Goal: Register for event/course

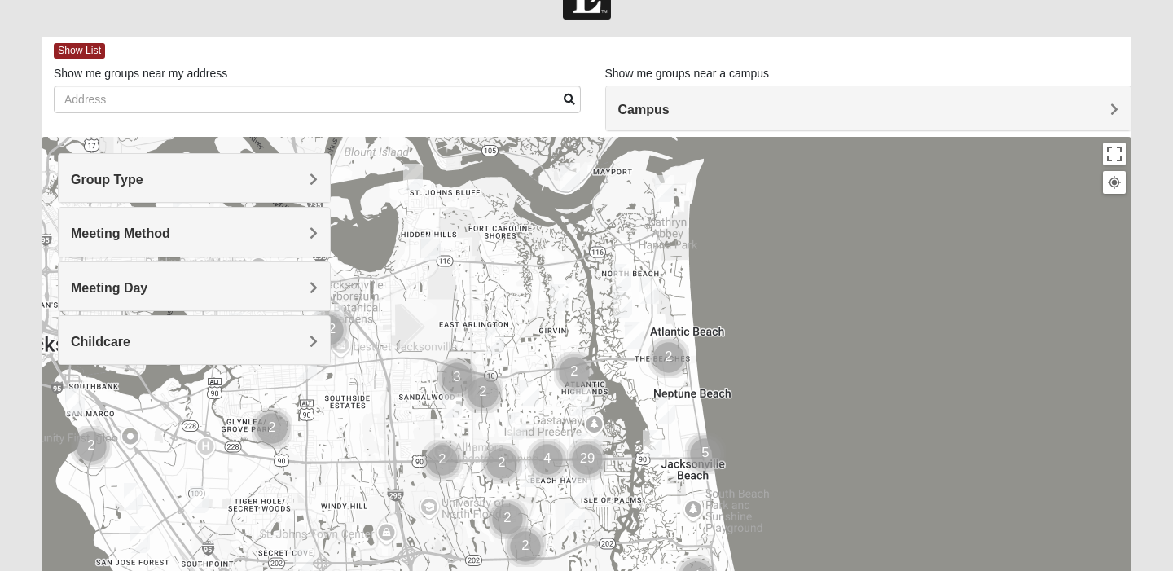
scroll to position [56, 0]
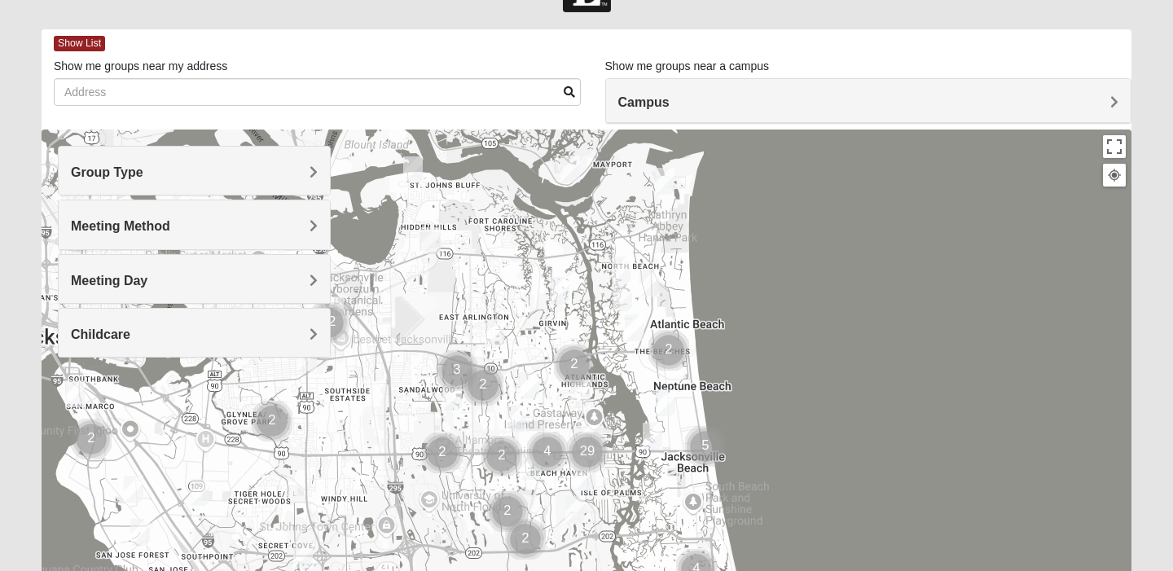
click at [666, 116] on div "Campus" at bounding box center [868, 101] width 525 height 44
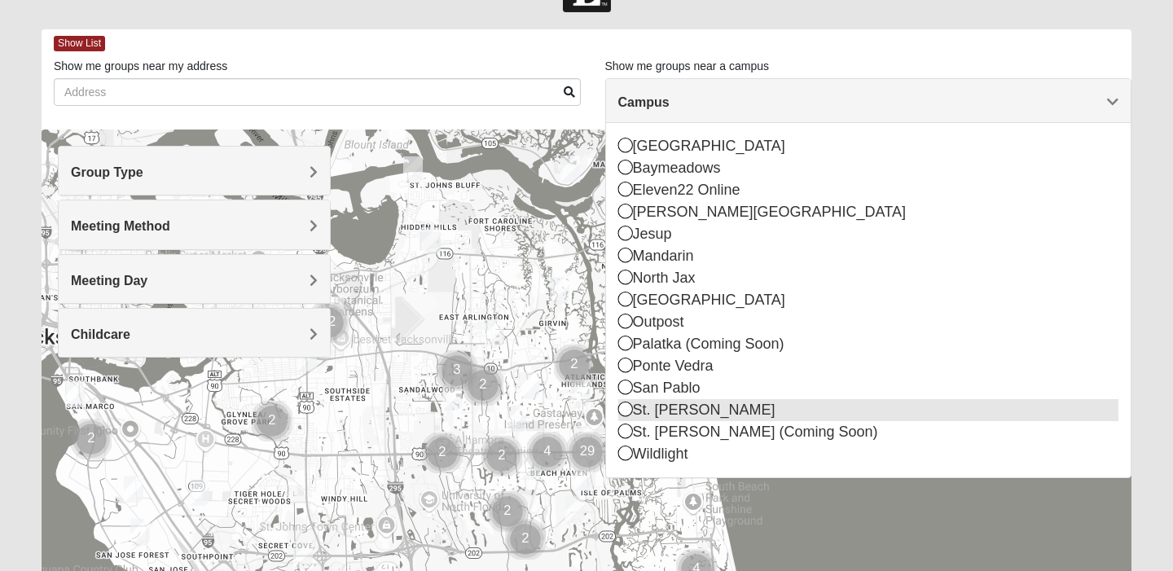
click at [633, 405] on div "St. [PERSON_NAME]" at bounding box center [868, 410] width 501 height 22
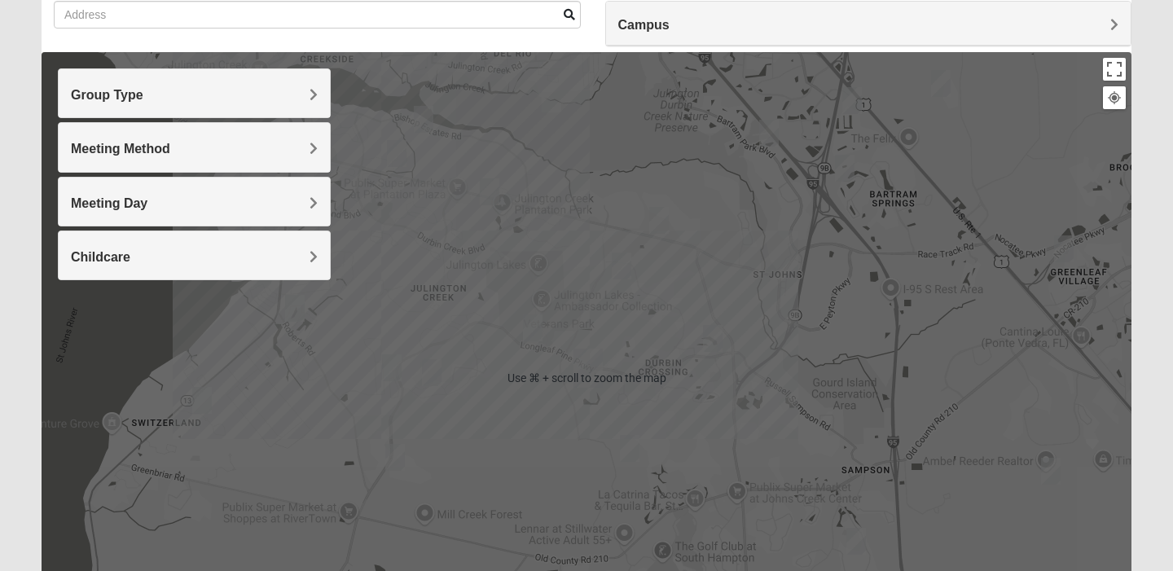
scroll to position [138, 0]
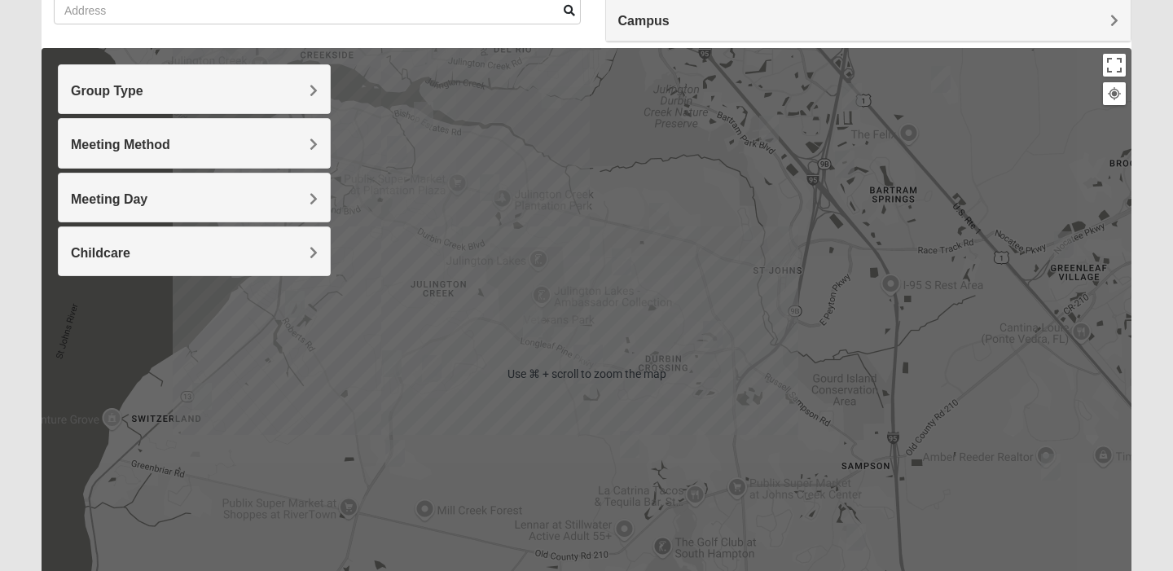
click at [286, 90] on h4 "Group Type" at bounding box center [194, 90] width 247 height 15
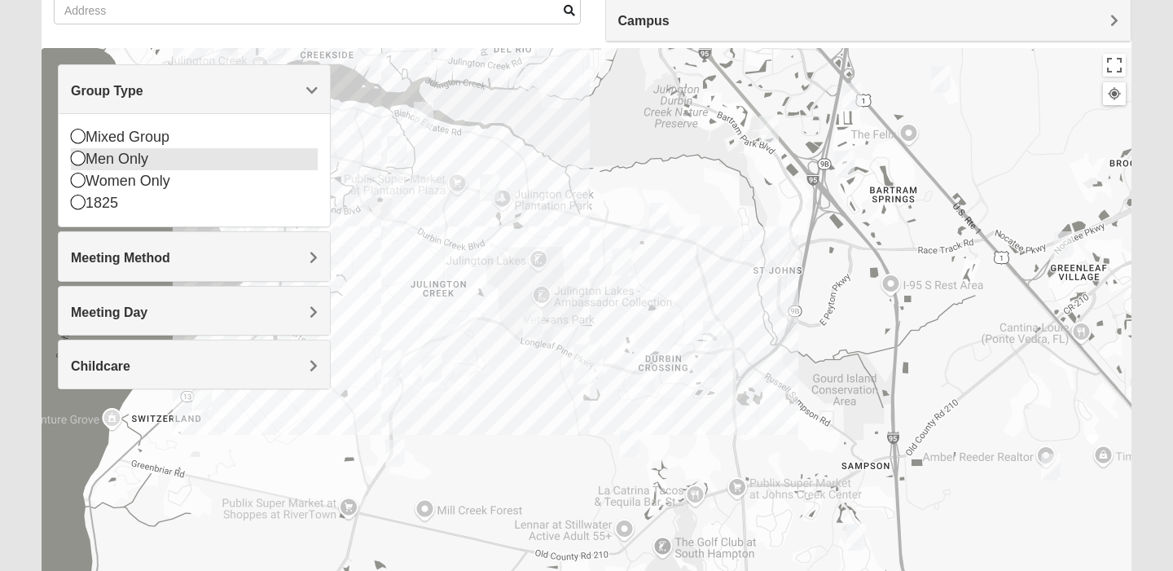
click at [81, 155] on icon at bounding box center [78, 158] width 15 height 15
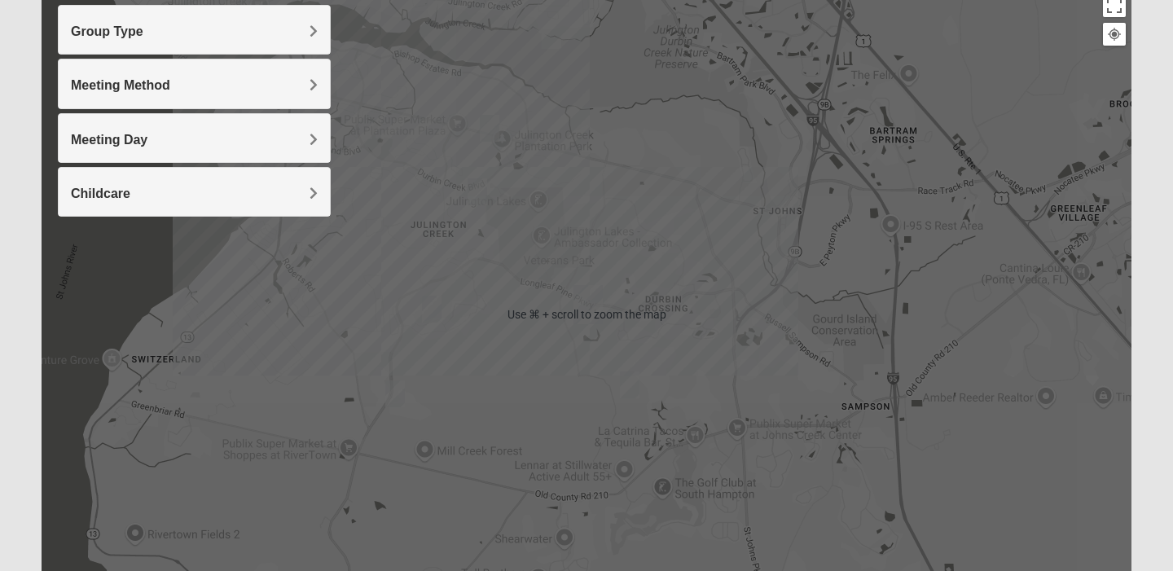
scroll to position [203, 0]
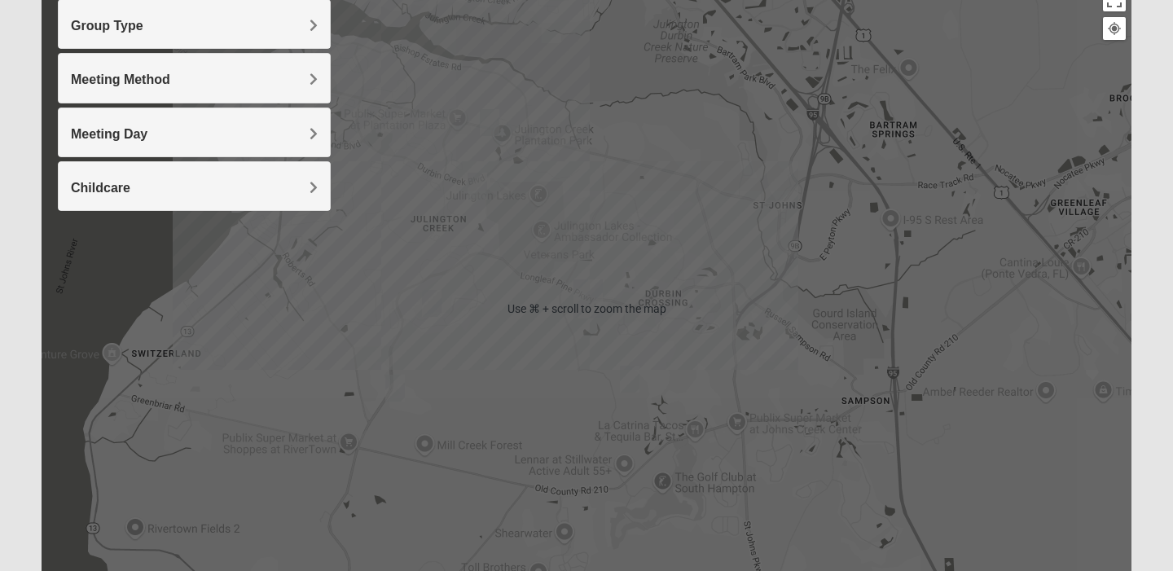
click at [630, 381] on img "Mens McClafferty 32095" at bounding box center [630, 379] width 20 height 27
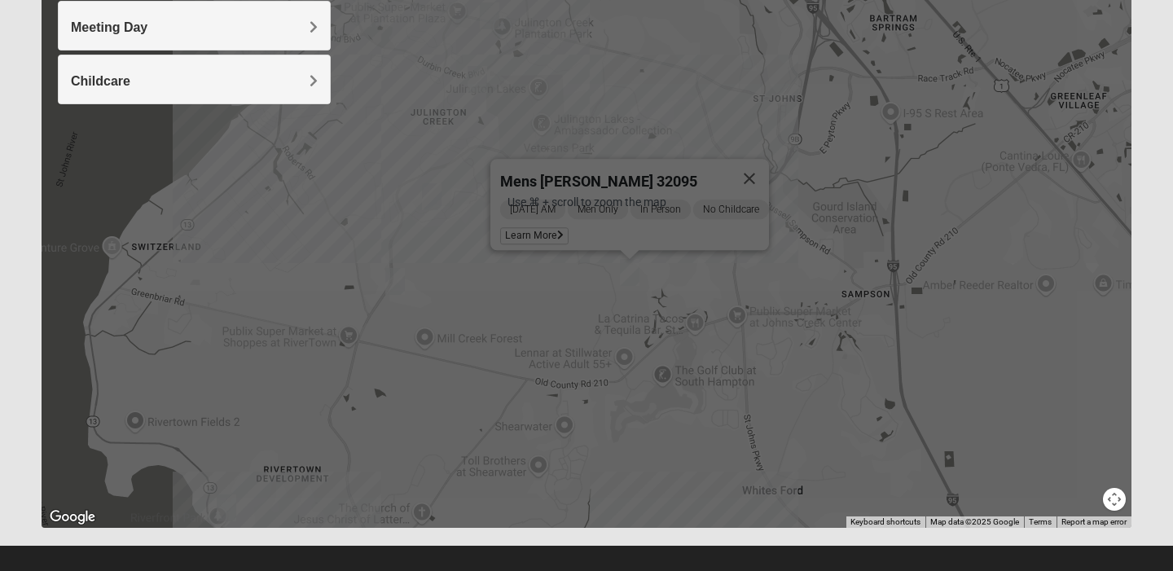
scroll to position [326, 0]
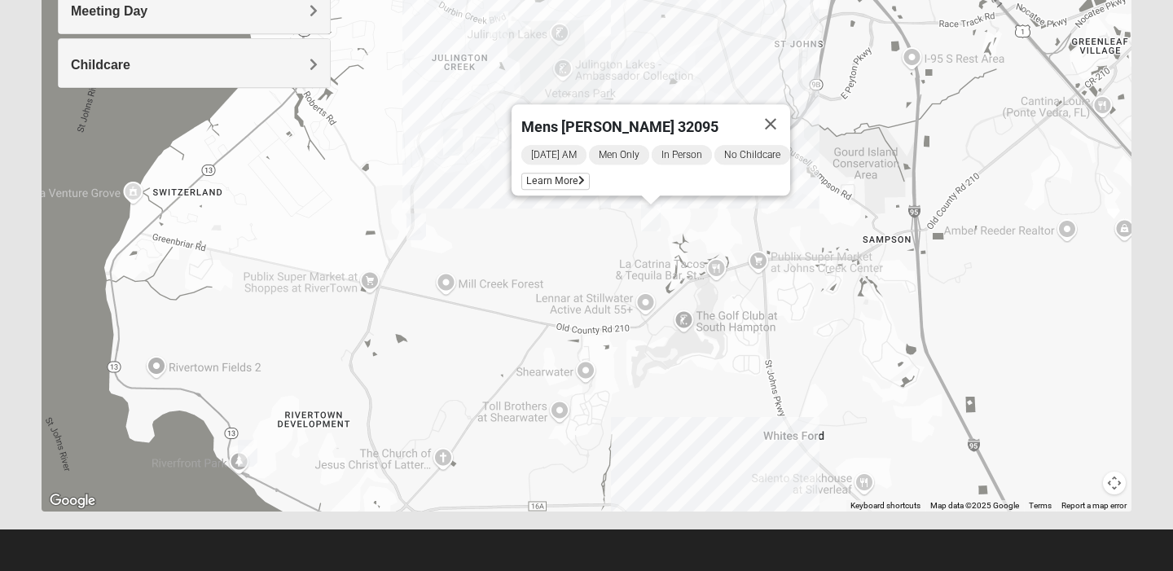
click at [252, 452] on img "Mens Contreras 32259" at bounding box center [248, 453] width 20 height 27
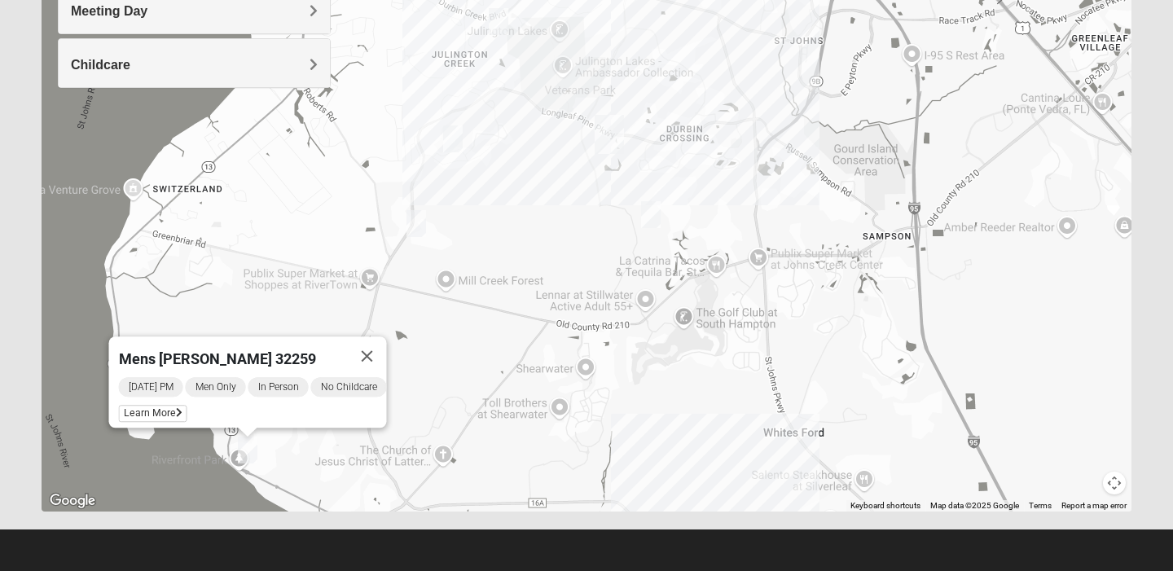
click at [413, 234] on img "Mens Cathcart 32259" at bounding box center [416, 223] width 20 height 27
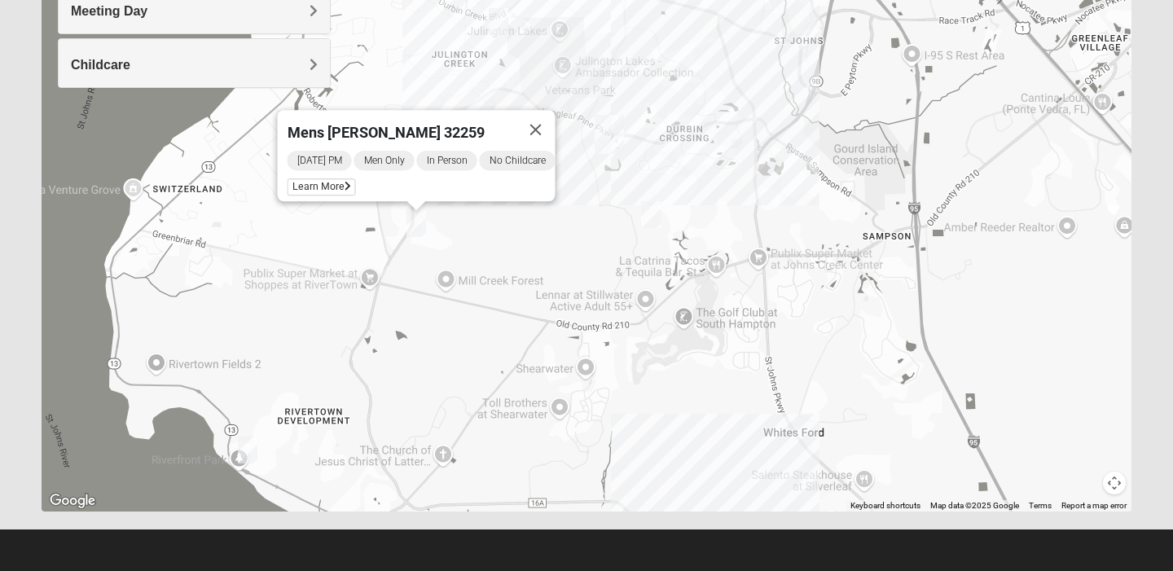
click at [480, 232] on div "Mens [PERSON_NAME] 32259 [DATE] PM Men Only In Person No Childcare Learn More" at bounding box center [586, 185] width 1089 height 651
click at [546, 116] on button "Close" at bounding box center [535, 129] width 39 height 39
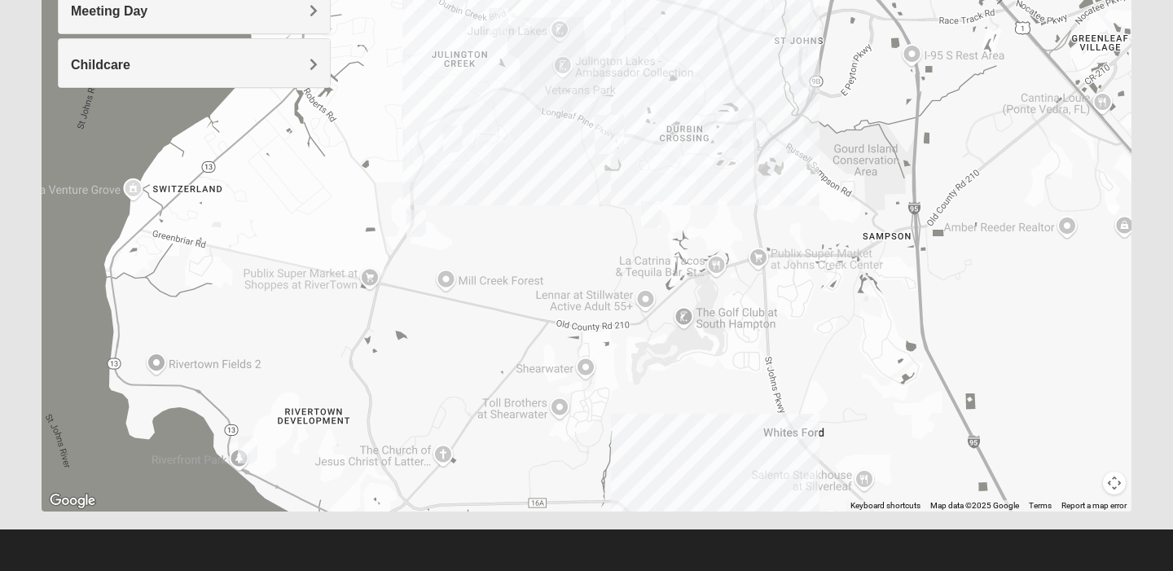
click at [461, 142] on img "Mens Clark 32259" at bounding box center [453, 138] width 20 height 27
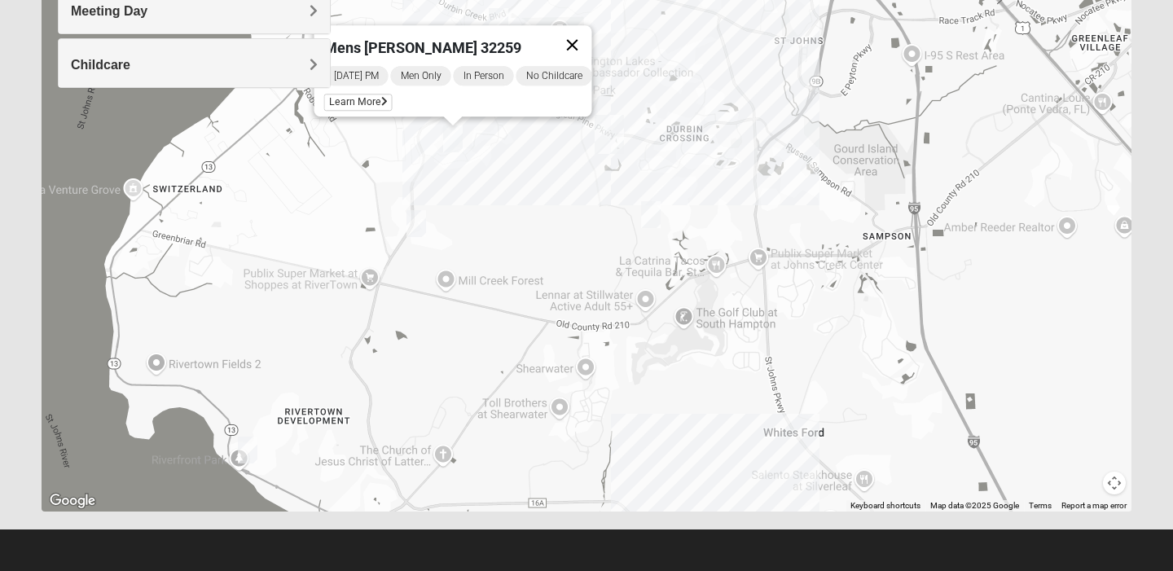
click at [590, 27] on button "Close" at bounding box center [572, 44] width 39 height 39
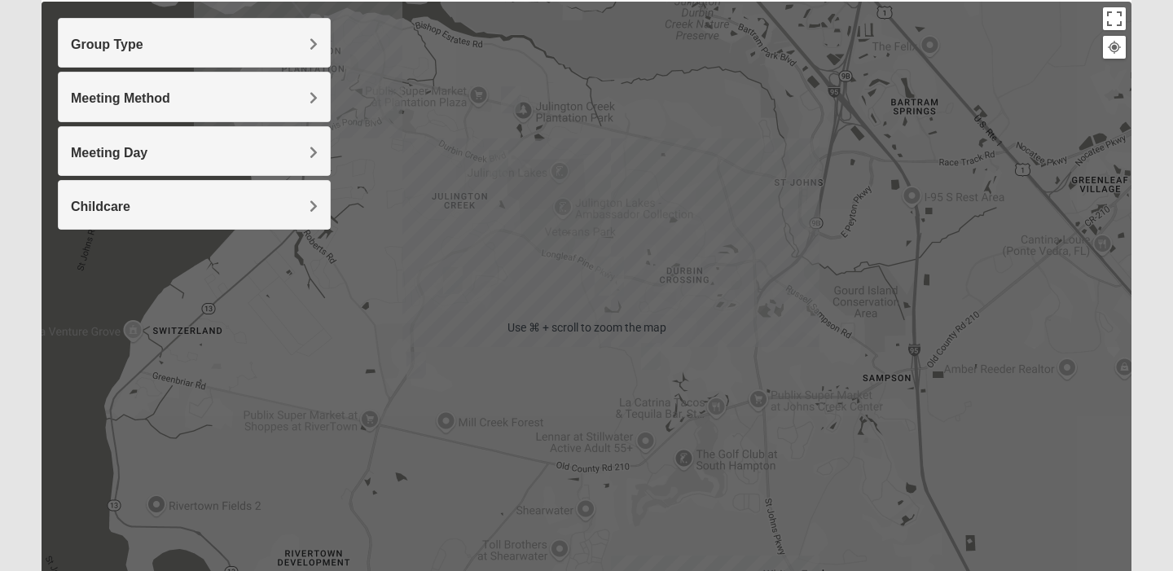
scroll to position [181, 0]
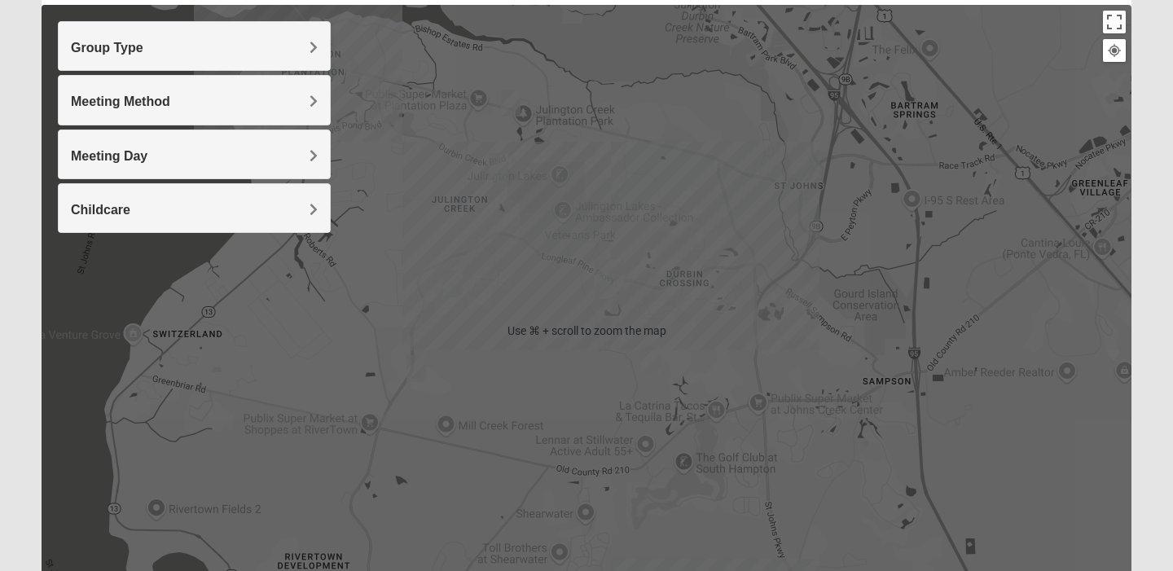
click at [502, 174] on img "Mens Mathai 32259" at bounding box center [499, 166] width 20 height 27
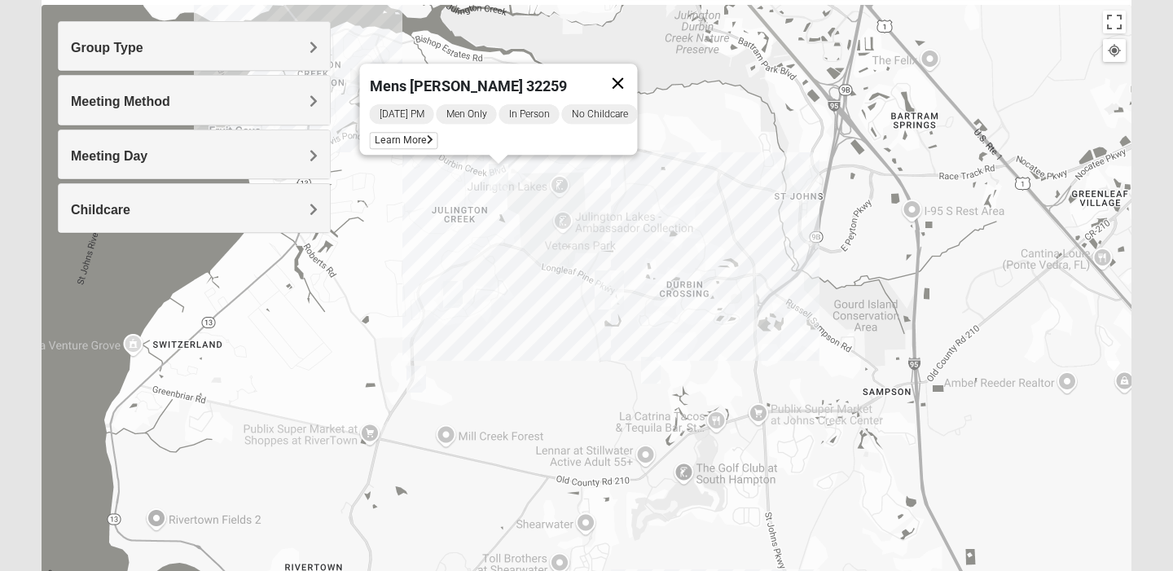
click at [638, 65] on button "Close" at bounding box center [617, 83] width 39 height 39
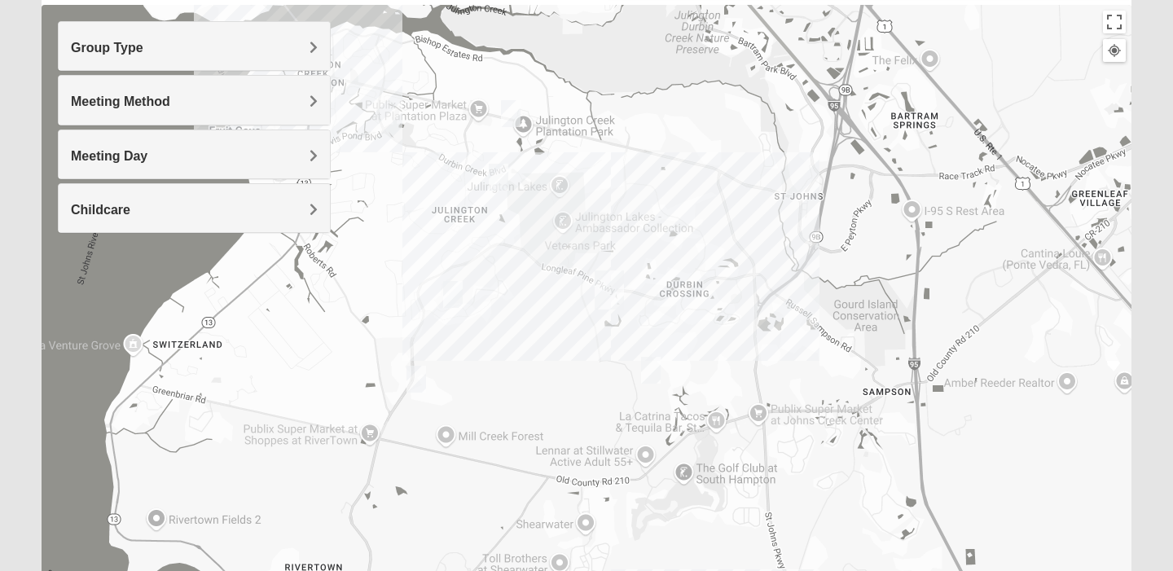
click at [271, 160] on h4 "Meeting Day" at bounding box center [194, 155] width 247 height 15
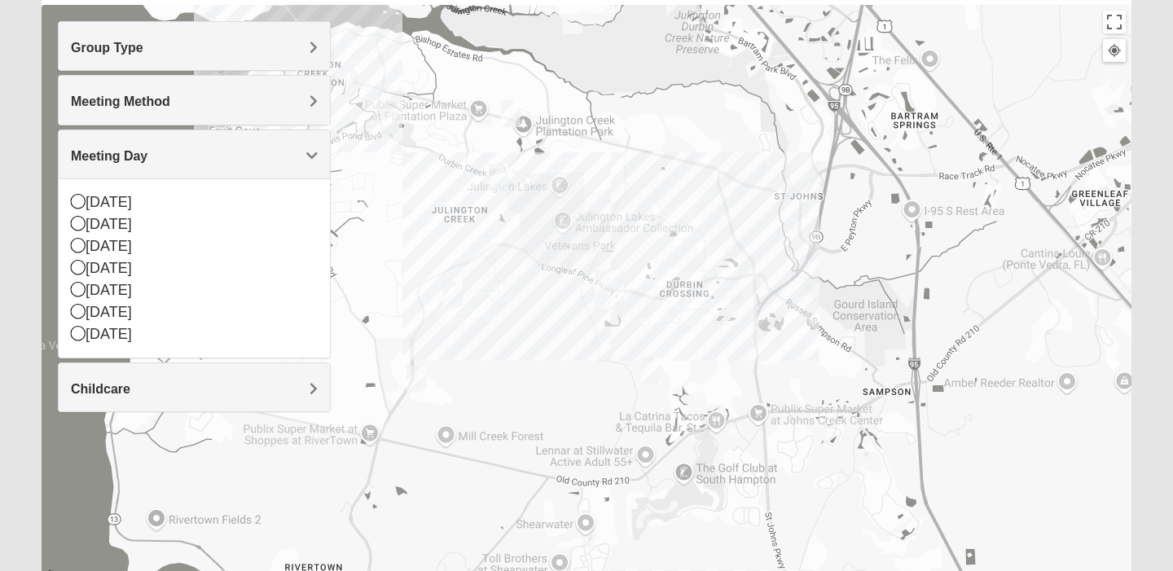
click at [271, 160] on h4 "Meeting Day" at bounding box center [194, 155] width 247 height 15
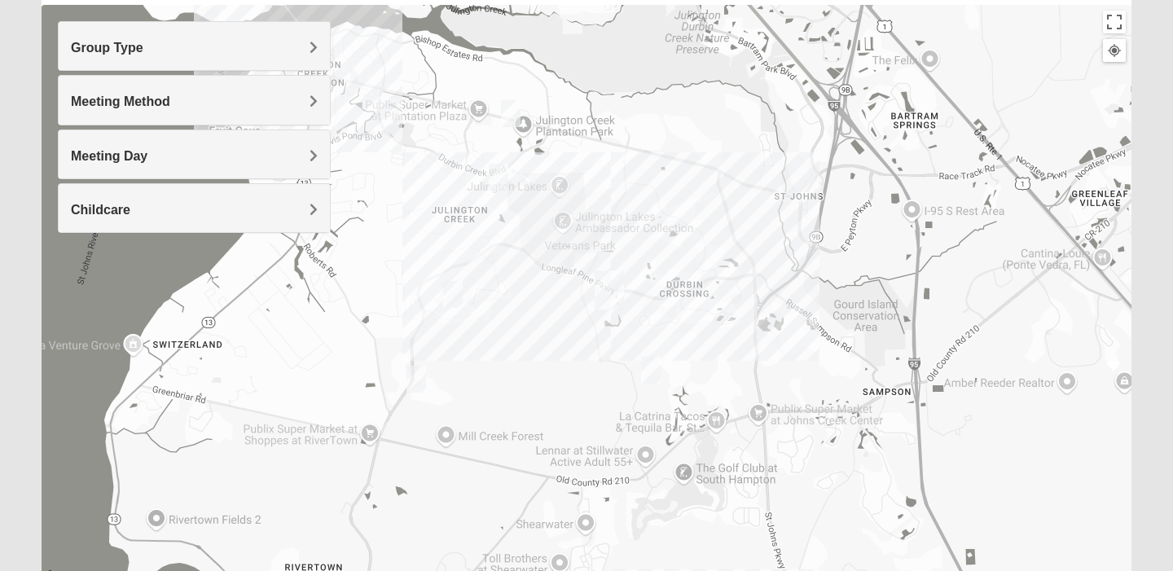
click at [290, 111] on div "Meeting Method" at bounding box center [194, 100] width 271 height 48
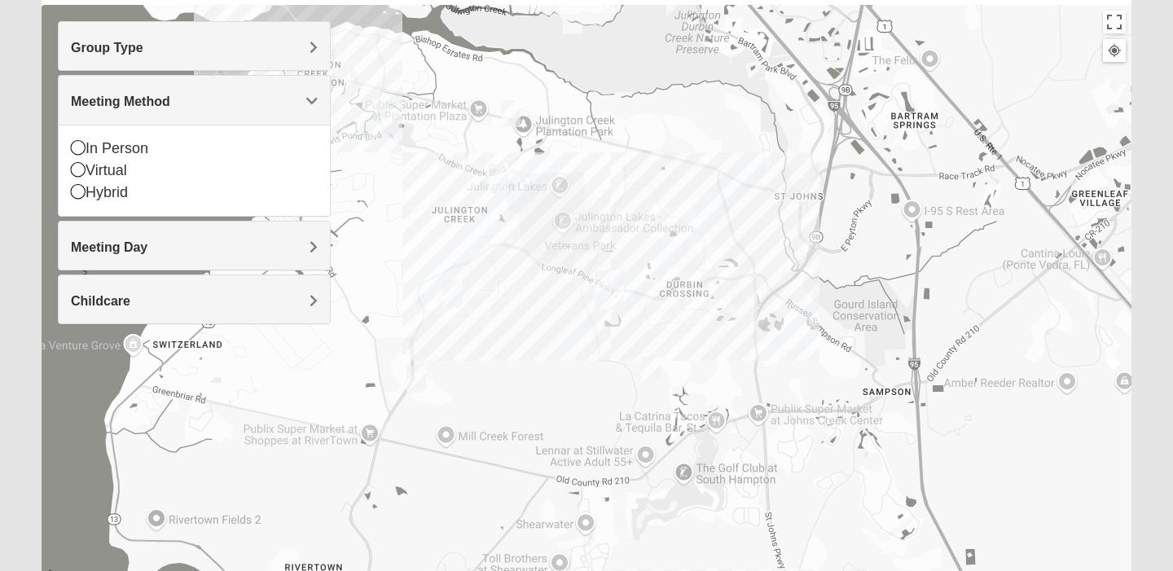
click at [290, 111] on div "Meeting Method" at bounding box center [194, 100] width 271 height 48
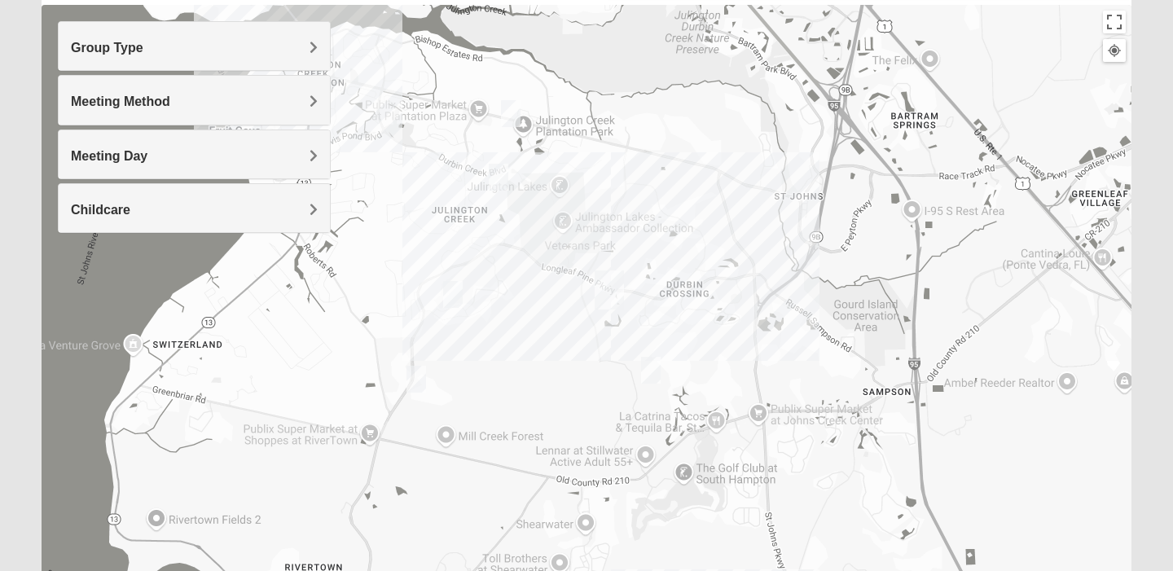
click at [514, 114] on img "Mens Kinnaman/Gerville-Reache 32259" at bounding box center [511, 113] width 20 height 27
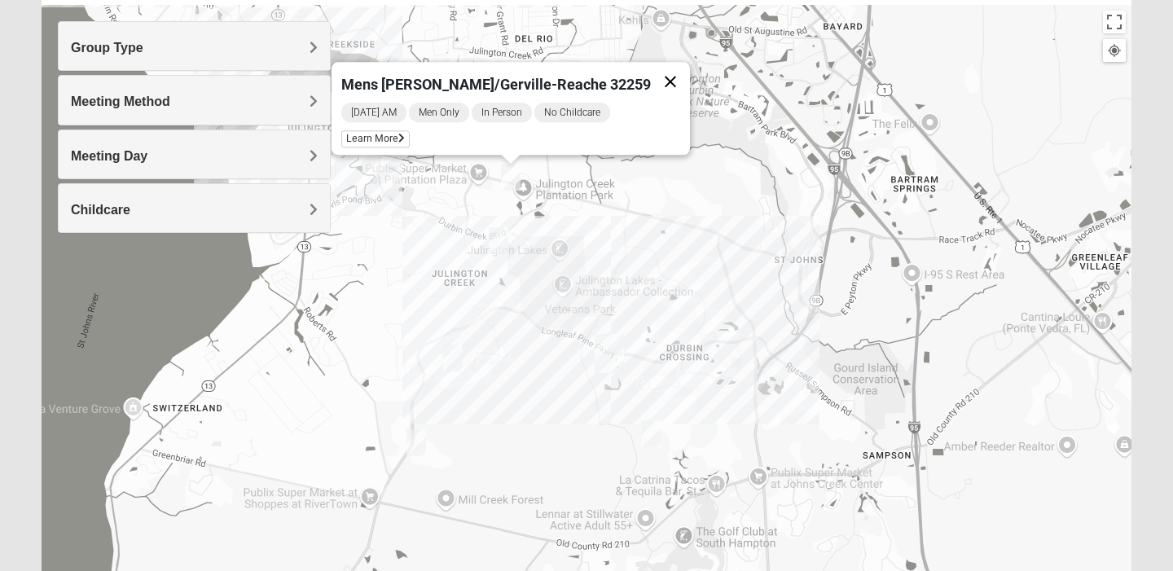
click at [653, 67] on button "Close" at bounding box center [670, 81] width 39 height 39
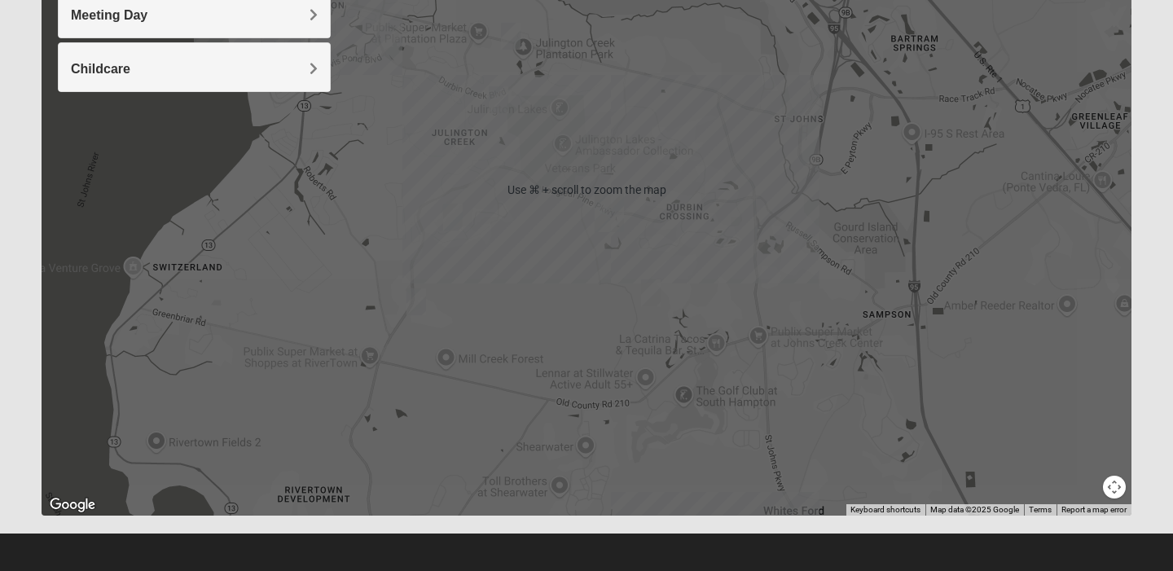
scroll to position [326, 0]
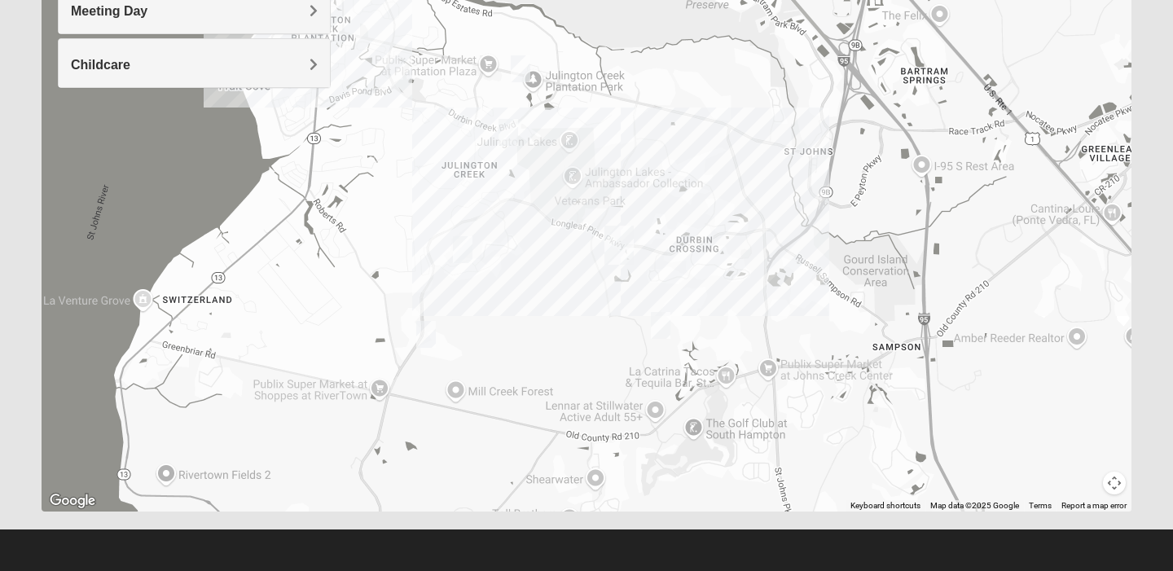
drag, startPoint x: 592, startPoint y: 304, endPoint x: 603, endPoint y: 345, distance: 42.9
click at [603, 345] on div at bounding box center [586, 185] width 1089 height 651
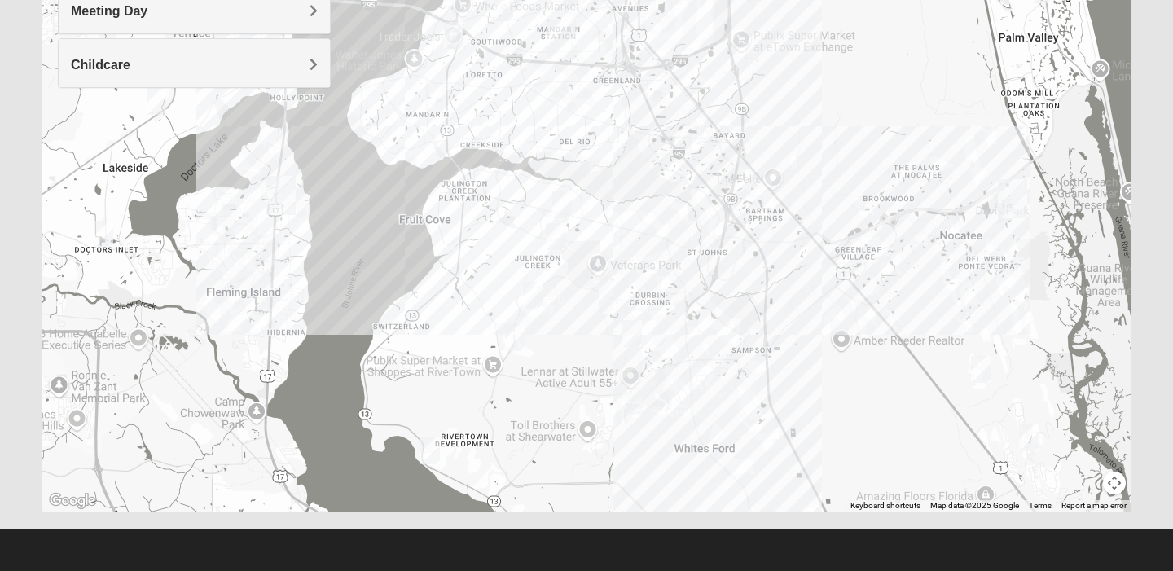
click at [631, 337] on img "Mens McClafferty 32095" at bounding box center [632, 333] width 20 height 27
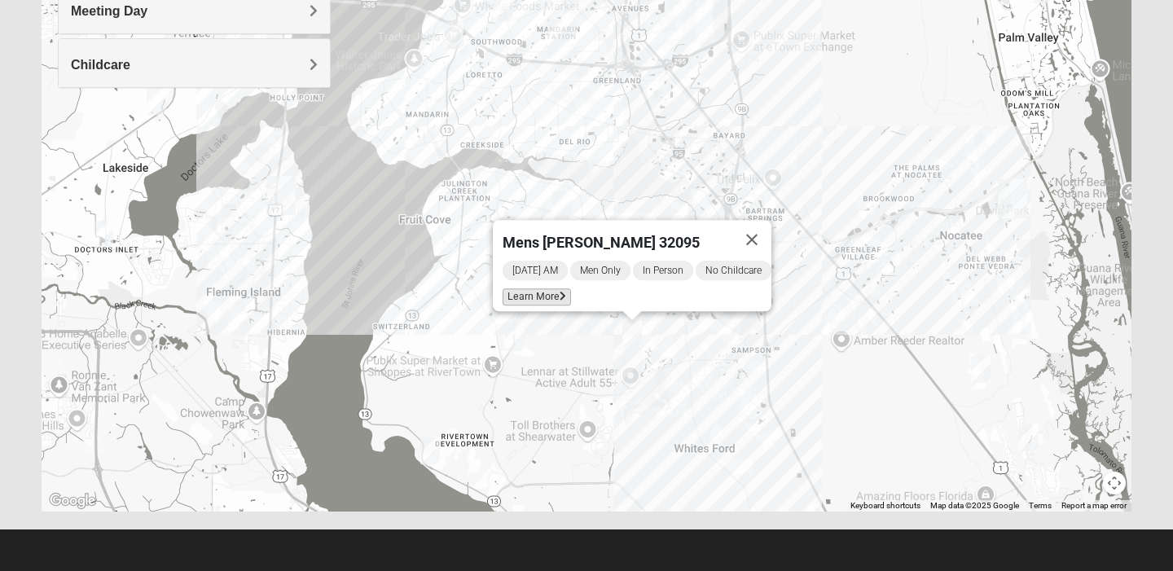
click at [559, 292] on icon at bounding box center [562, 297] width 7 height 10
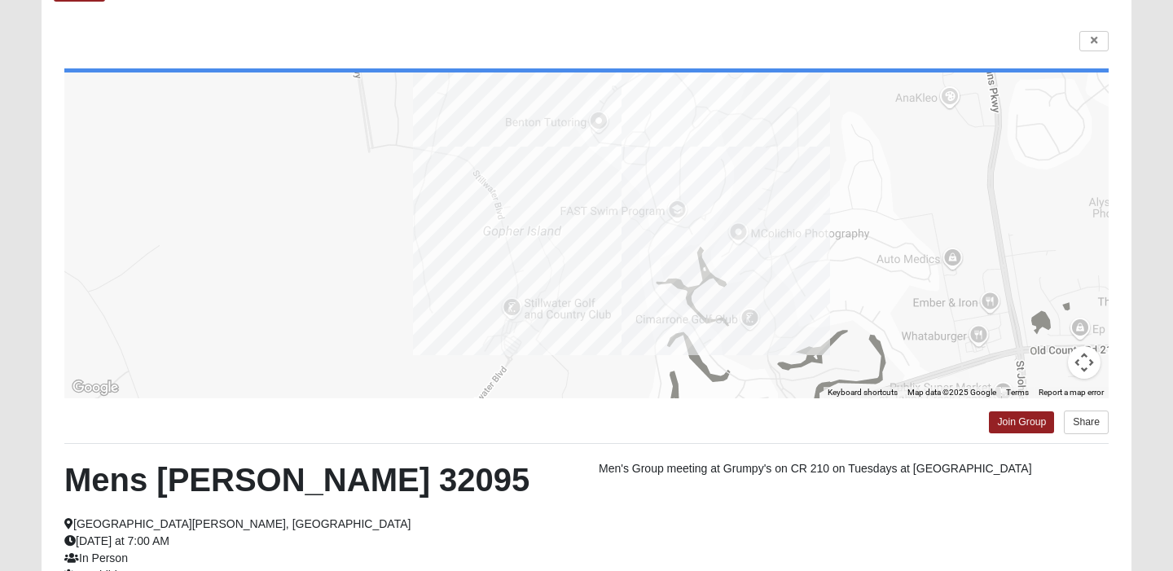
scroll to position [0, 0]
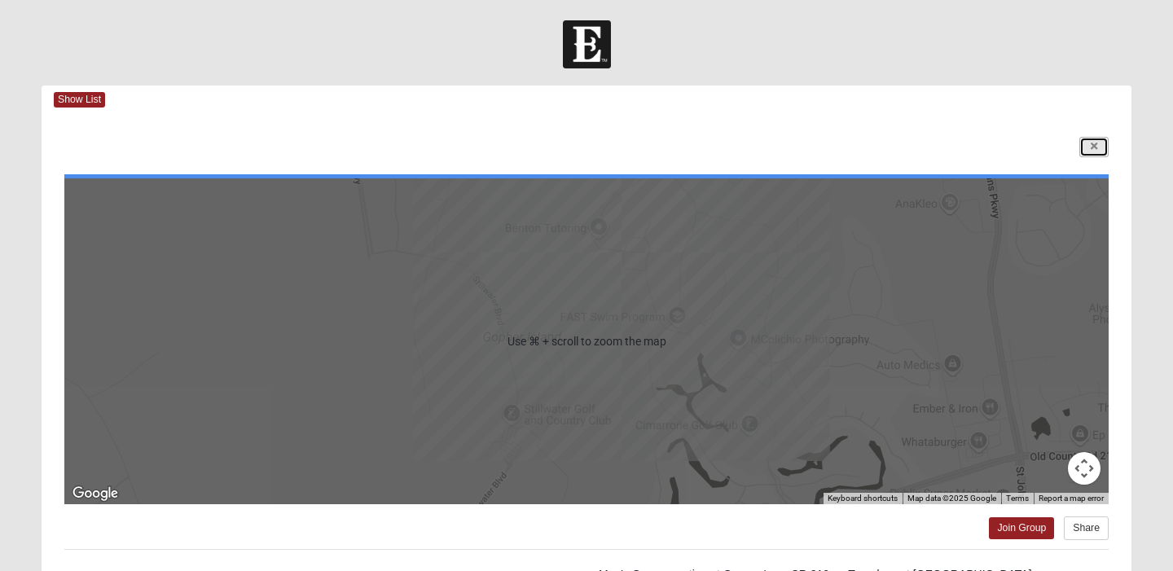
click at [1093, 155] on link at bounding box center [1093, 147] width 29 height 20
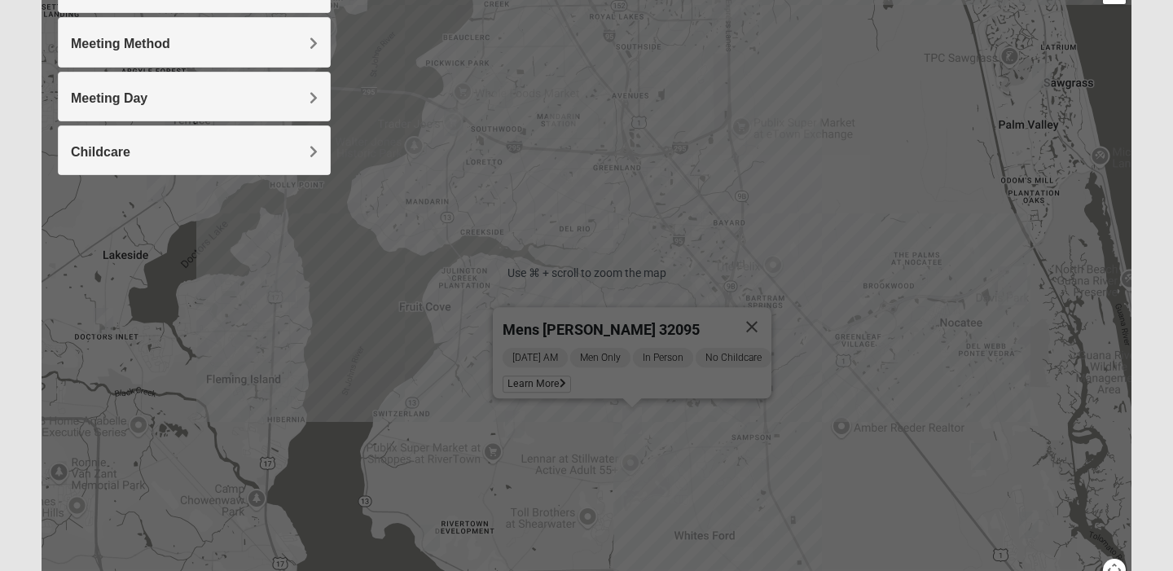
scroll to position [258, 0]
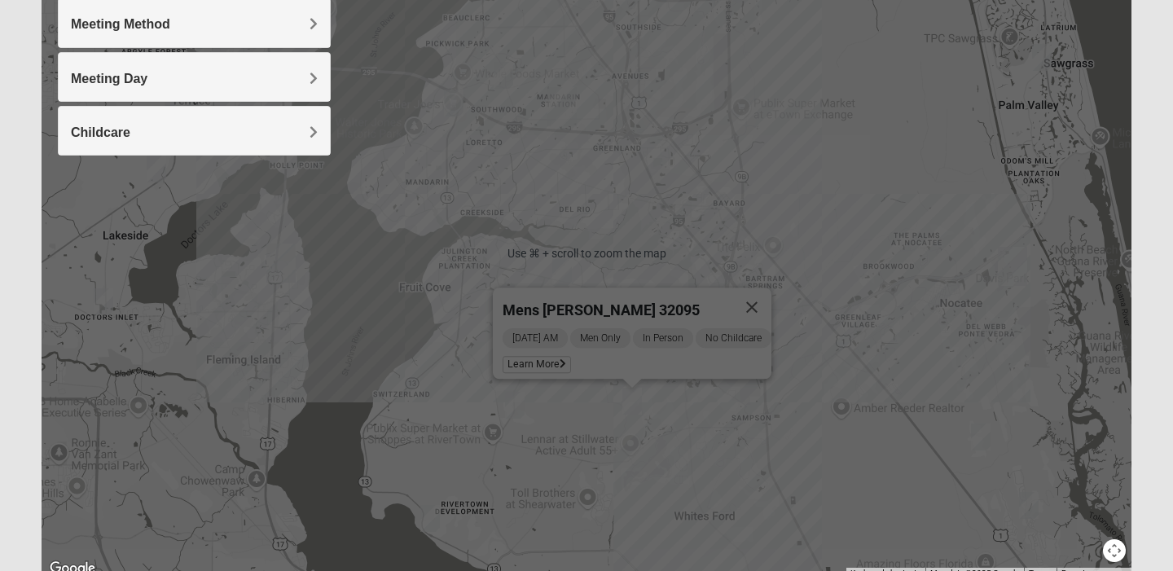
click at [514, 412] on img "Mens Cathcart 32259" at bounding box center [515, 405] width 20 height 27
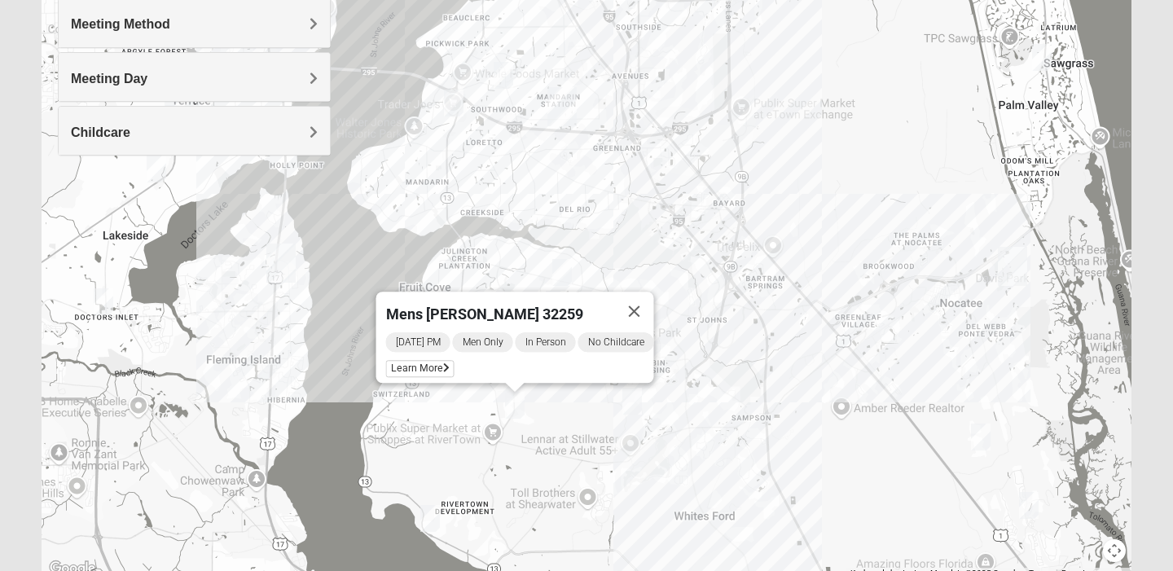
click at [561, 266] on img "Mens Kinnaman/Gerville-Reache 32259" at bounding box center [562, 272] width 20 height 27
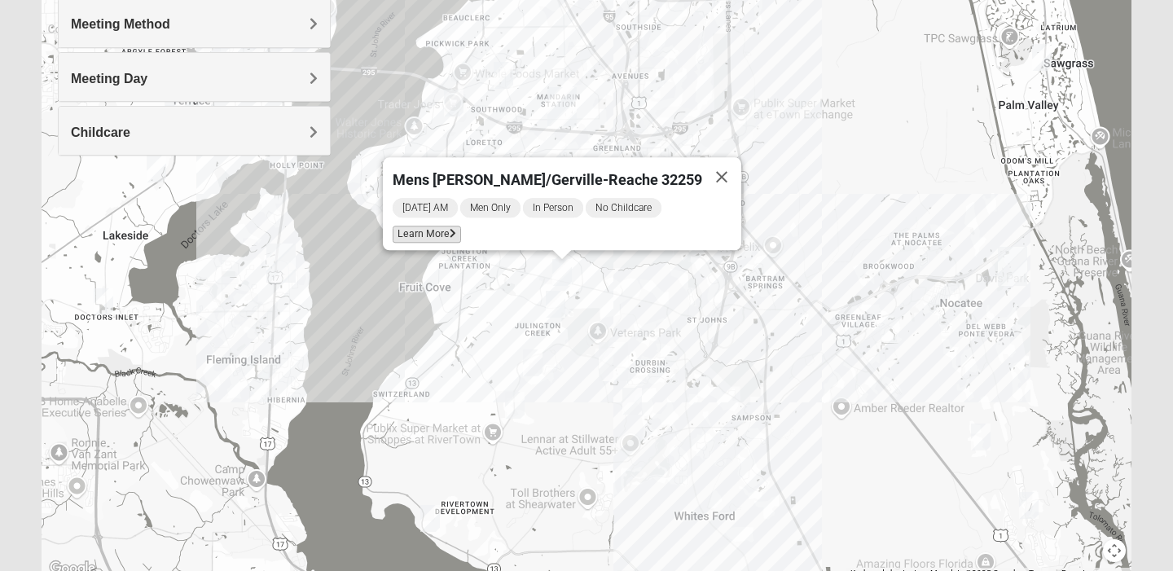
click at [447, 231] on span "Learn More" at bounding box center [426, 234] width 68 height 17
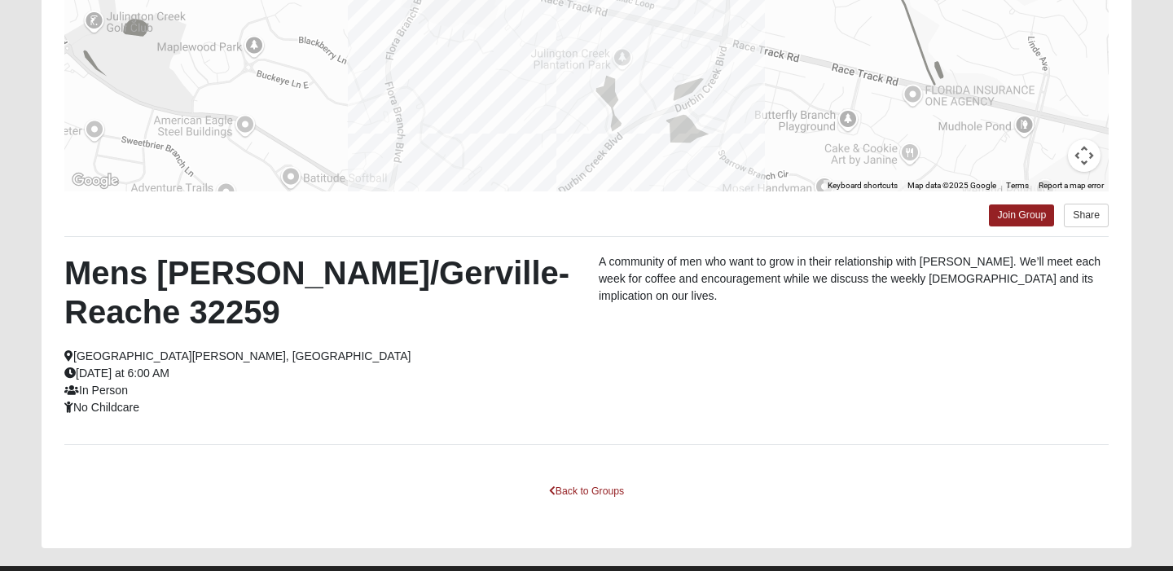
scroll to position [349, 0]
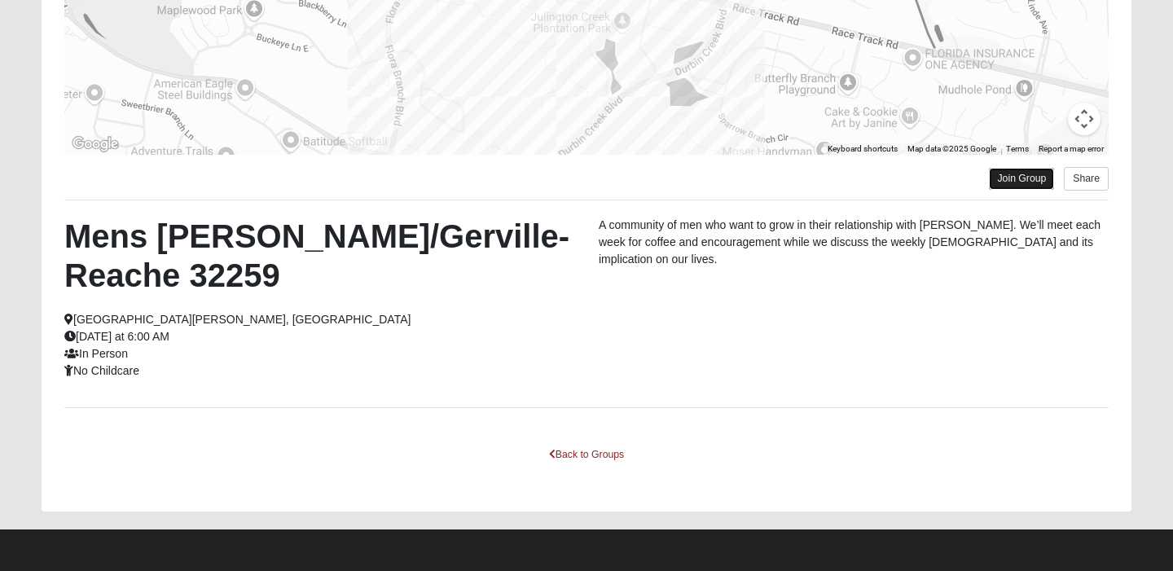
click at [1027, 182] on link "Join Group" at bounding box center [1021, 179] width 65 height 22
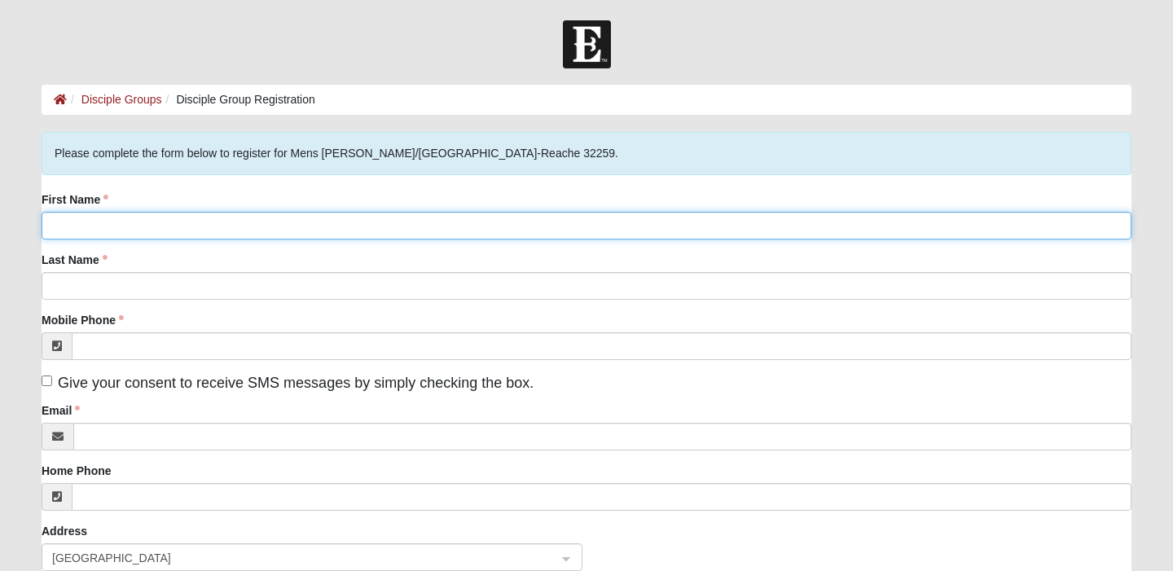
click at [245, 234] on input "First Name" at bounding box center [586, 226] width 1089 height 28
type input "[PERSON_NAME]"
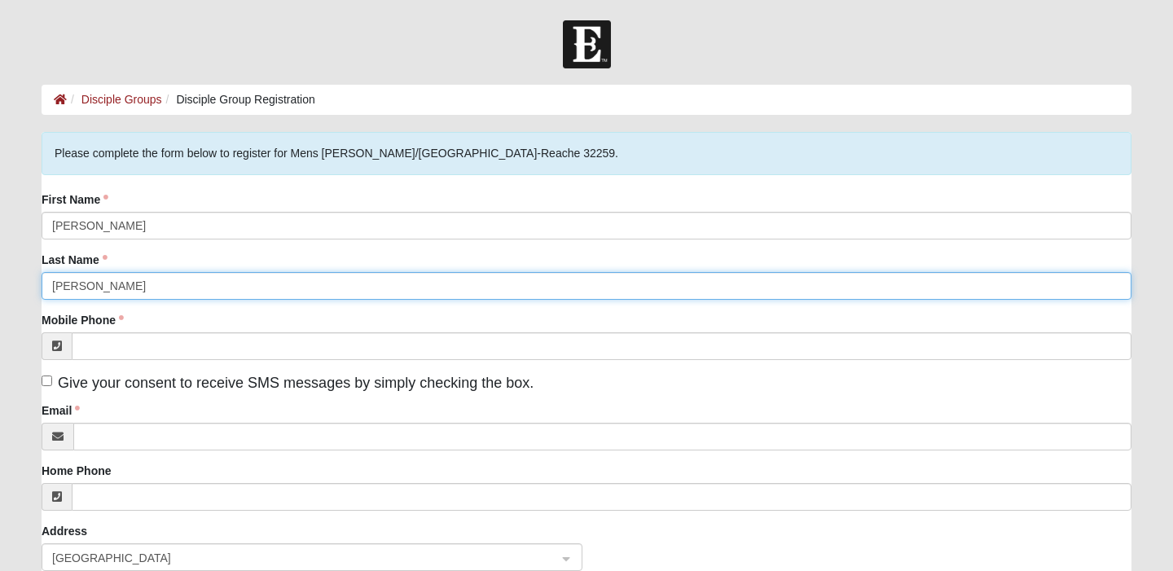
type input "[PERSON_NAME]"
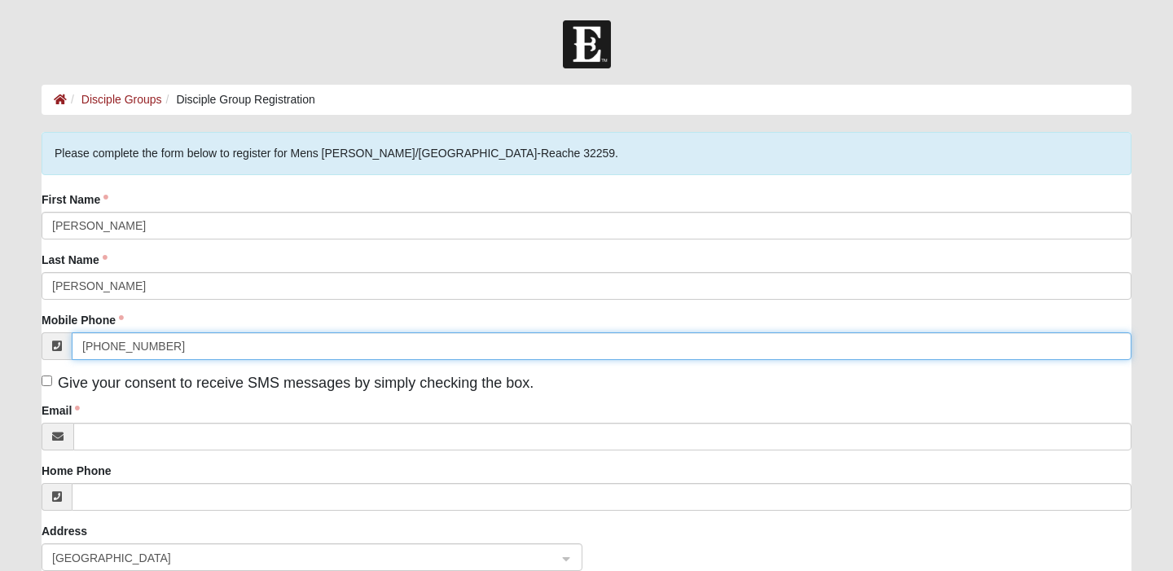
type input "[PHONE_NUMBER]"
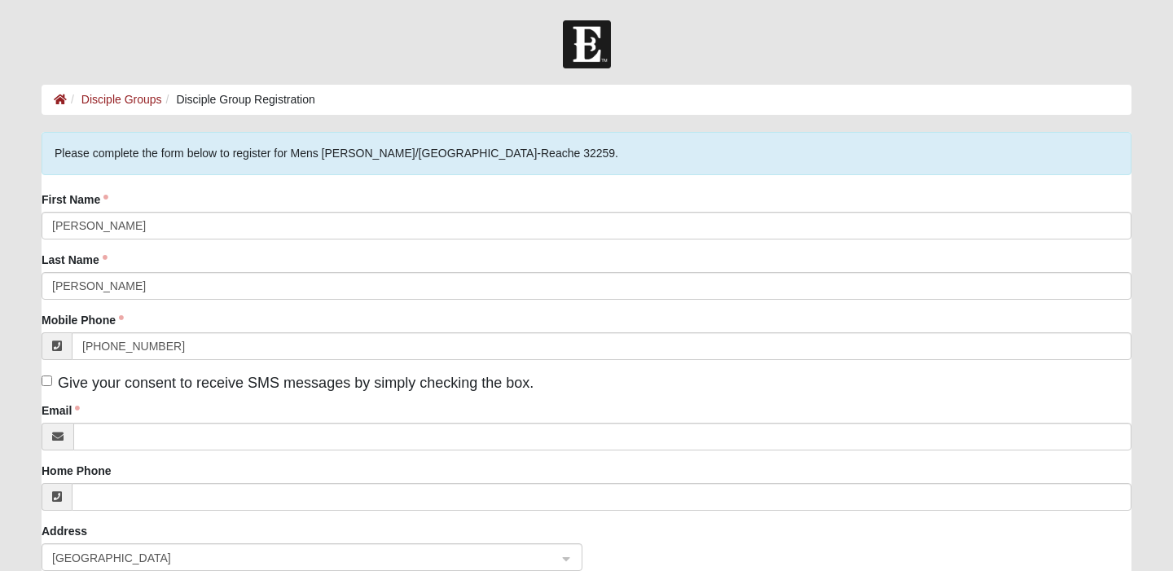
click at [52, 384] on label "Give your consent to receive SMS messages by simply checking the box." at bounding box center [288, 383] width 492 height 22
click at [52, 384] on input "Give your consent to receive SMS messages by simply checking the box." at bounding box center [47, 380] width 11 height 11
checkbox input "true"
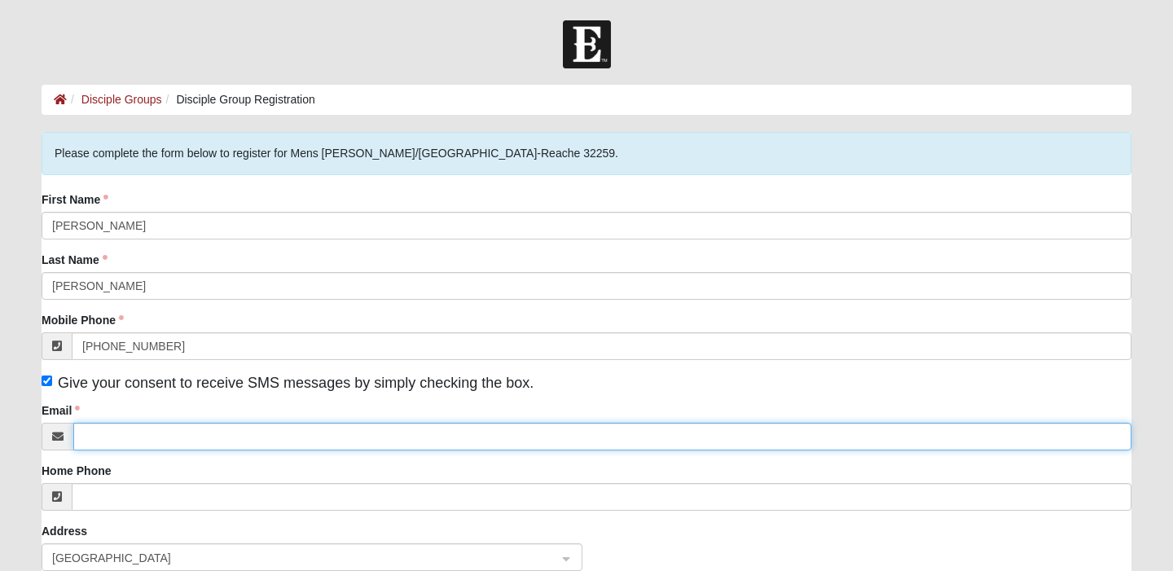
click at [114, 427] on input "Email" at bounding box center [602, 437] width 1058 height 28
type input "josh.jen1128@gmail.com"
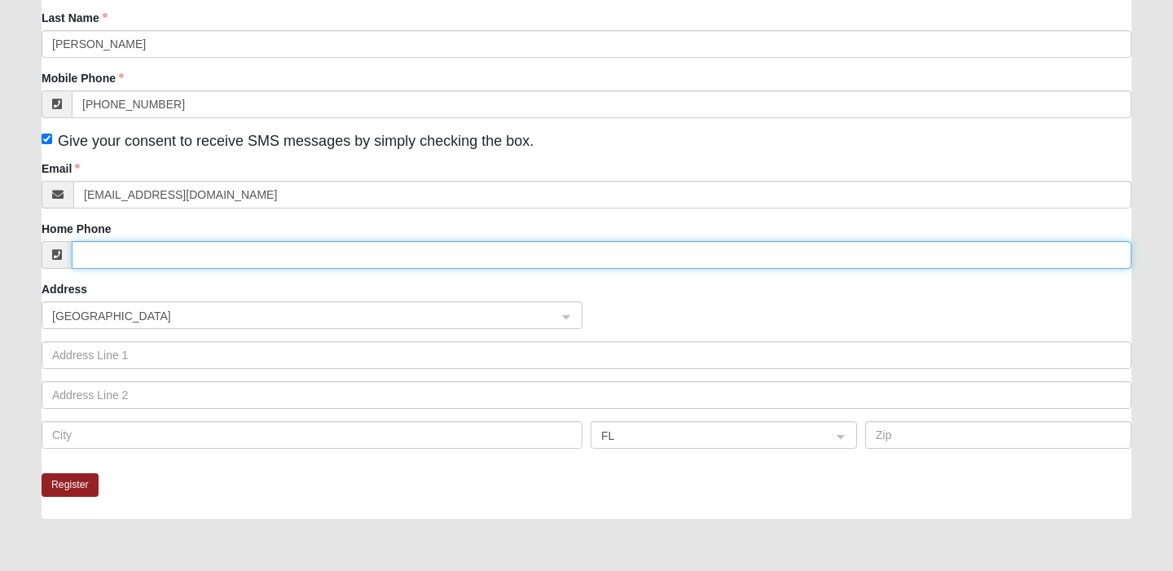
scroll to position [253, 0]
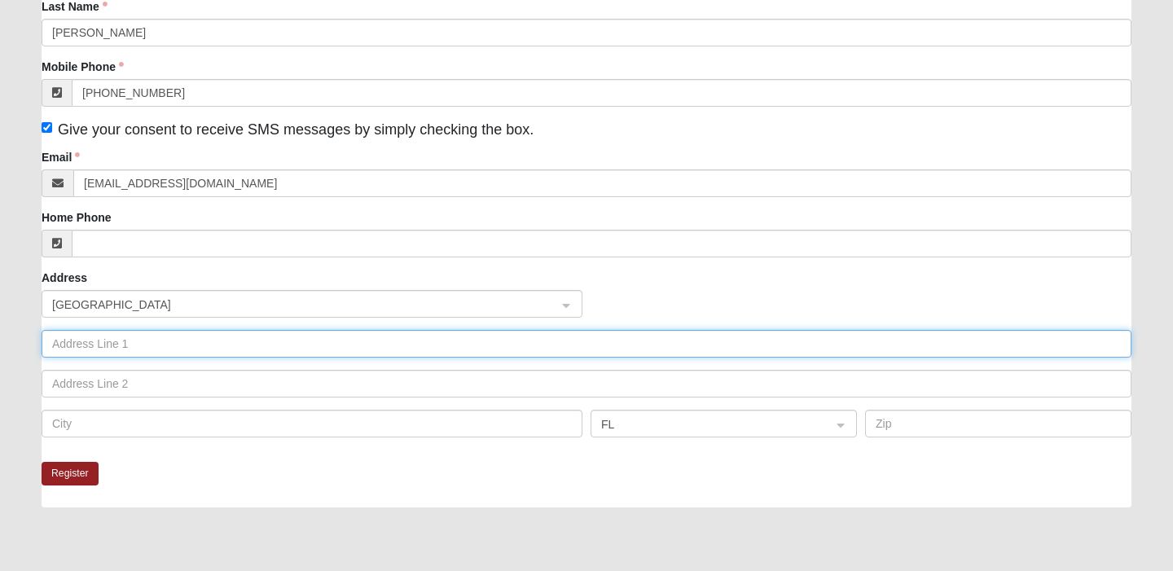
click at [182, 350] on input "text" at bounding box center [586, 344] width 1089 height 28
type input "234 rushing dr"
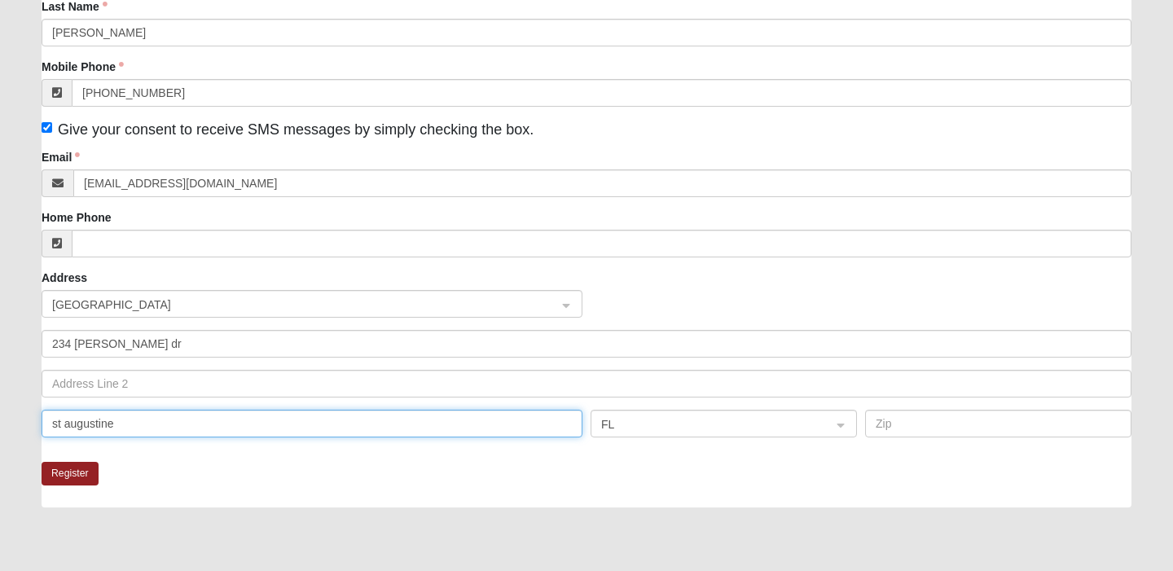
type input "st augustine"
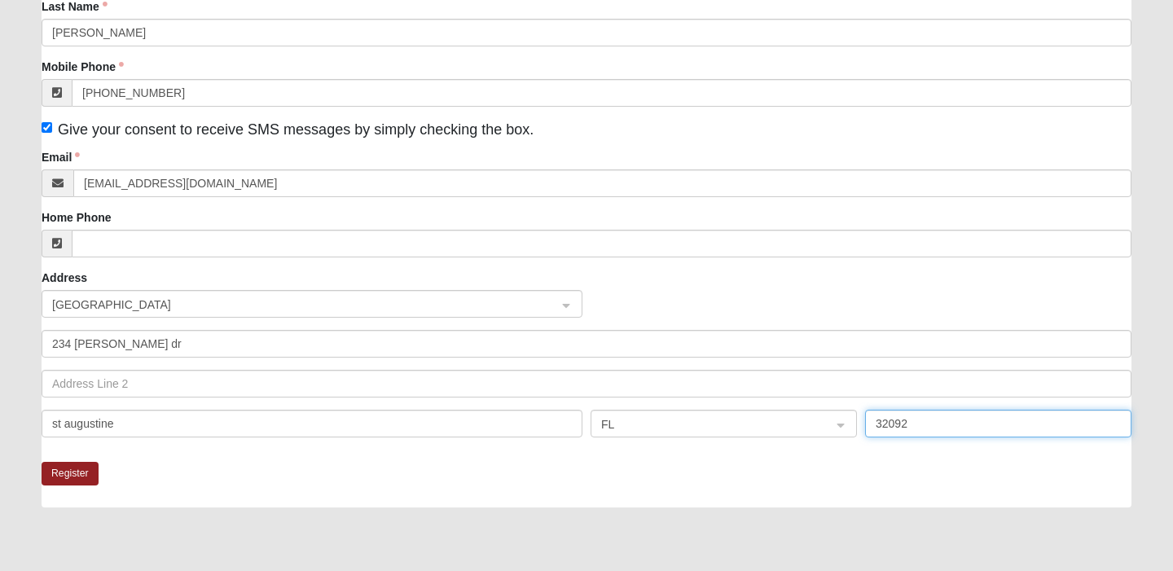
type input "32092"
click at [70, 484] on button "Register" at bounding box center [70, 474] width 57 height 24
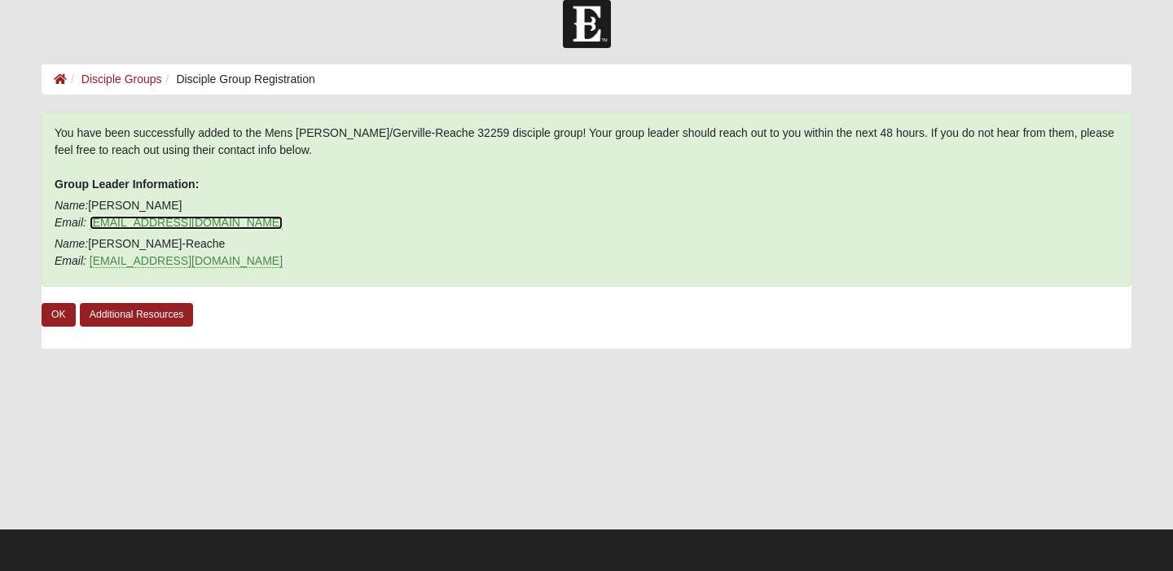
click at [188, 221] on link "cjkinnaman@gmail.com" at bounding box center [186, 223] width 193 height 14
click at [58, 317] on link "OK" at bounding box center [59, 315] width 34 height 24
